Goal: Task Accomplishment & Management: Use online tool/utility

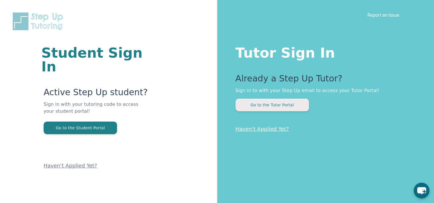
click at [267, 108] on button "Go to the Tutor Portal" at bounding box center [271, 105] width 73 height 13
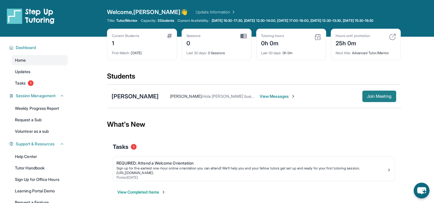
click at [369, 102] on button "Join Meeting" at bounding box center [379, 96] width 34 height 11
click at [241, 39] on img at bounding box center [243, 36] width 6 height 5
click at [206, 10] on link "Update Information" at bounding box center [216, 12] width 40 height 6
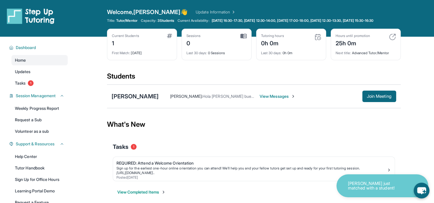
click at [206, 11] on link "Update Information" at bounding box center [216, 12] width 40 height 6
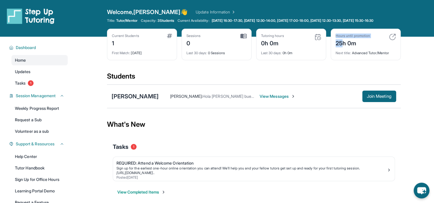
drag, startPoint x: 317, startPoint y: 71, endPoint x: 342, endPoint y: 43, distance: 38.0
click at [342, 43] on div "Current Students 1 First Match : [DATE] Sessions 0 Last 30 days : 0 Sessions Tu…" at bounding box center [254, 50] width 294 height 43
drag, startPoint x: 342, startPoint y: 43, endPoint x: 325, endPoint y: 17, distance: 31.2
click at [325, 17] on div "Welcome, [PERSON_NAME] 👋 Update Information Title: Tutor/Mentor Capacity: 3 Stu…" at bounding box center [254, 18] width 294 height 21
drag, startPoint x: 325, startPoint y: 17, endPoint x: 365, endPoint y: -22, distance: 56.0
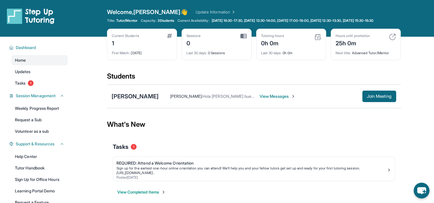
click at [365, 0] on html "Open sidebar Welcome, [PERSON_NAME] 👋 Update Information Title: Tutor/Mentor Ca…" at bounding box center [217, 104] width 434 height 209
click at [310, 53] on div "Last 30 days : 0h 0m" at bounding box center [291, 51] width 60 height 8
click at [295, 99] on span "View Messages" at bounding box center [277, 96] width 36 height 6
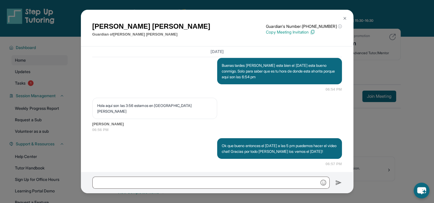
scroll to position [785, 0]
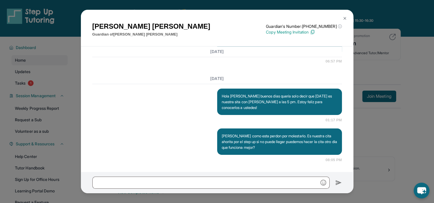
click at [343, 17] on img at bounding box center [344, 18] width 5 height 5
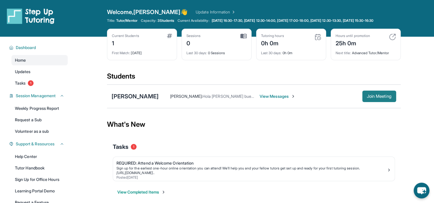
click at [368, 98] on span "Join Meeting" at bounding box center [379, 96] width 25 height 3
